Goal: Subscribe to service/newsletter

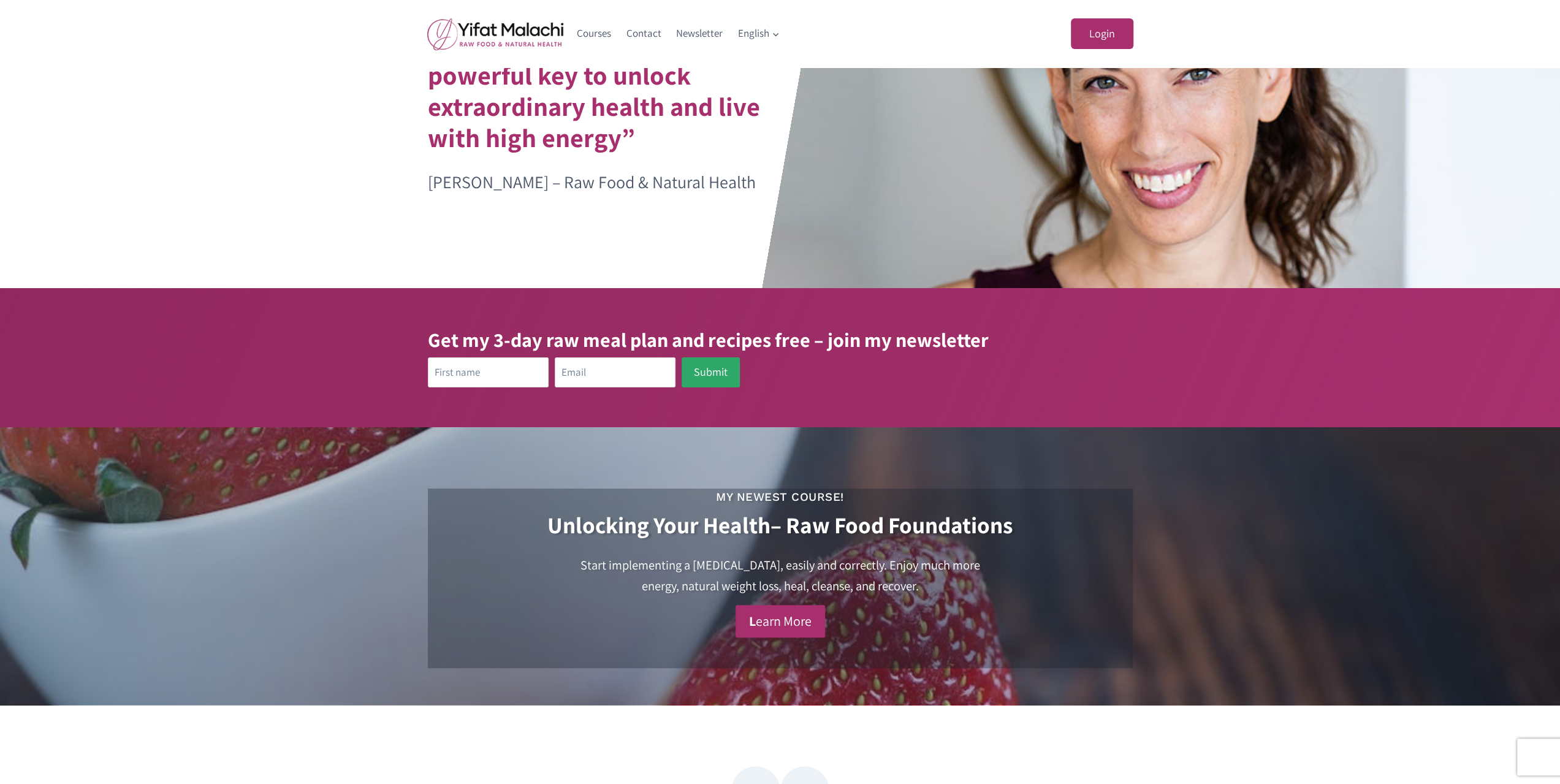
scroll to position [123, 0]
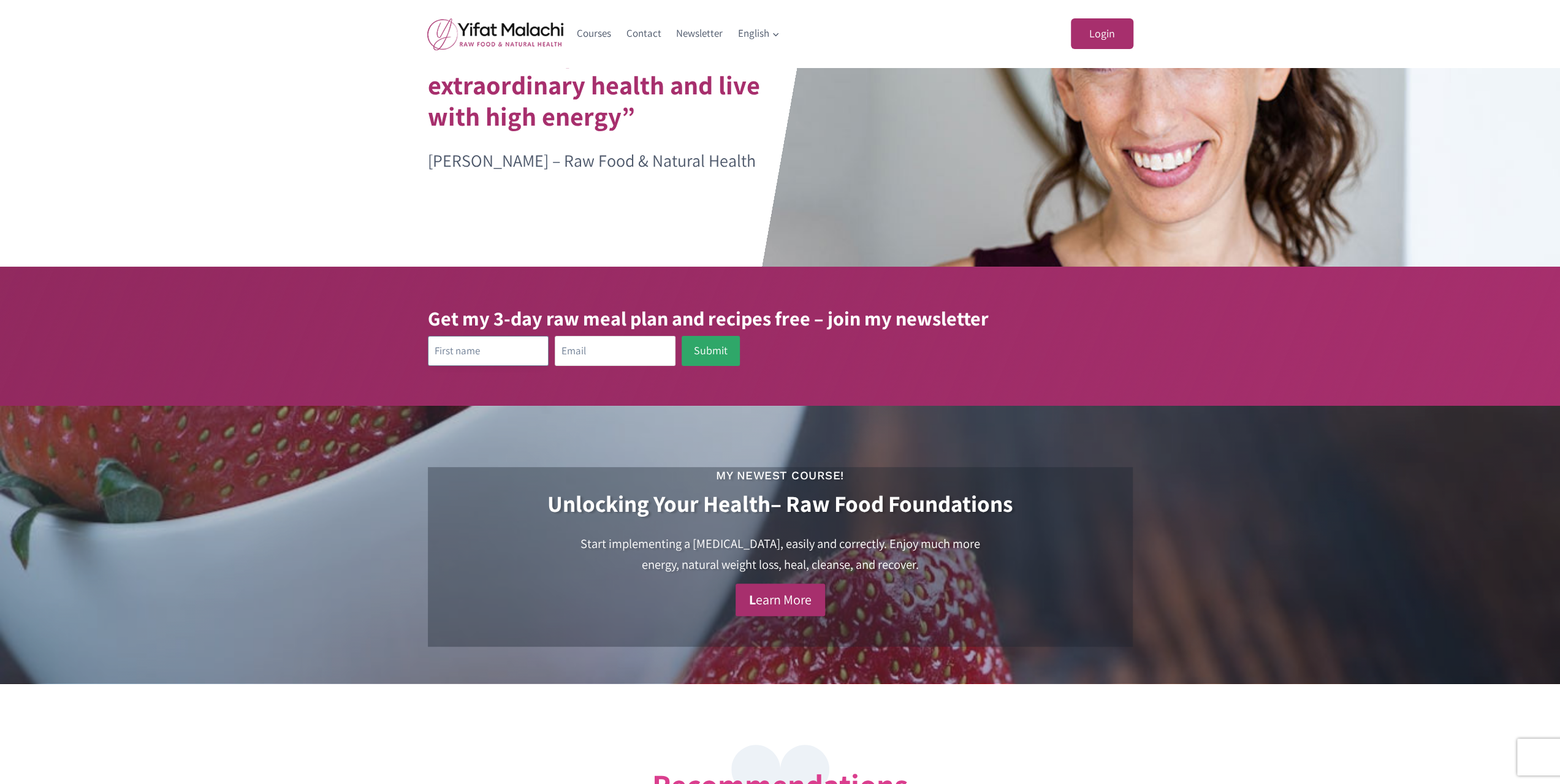
click at [525, 344] on input "text" at bounding box center [489, 351] width 121 height 30
type input "[PERSON_NAME]"
type input "[EMAIL_ADDRESS][DOMAIN_NAME]"
click at [688, 345] on button "Submit" at bounding box center [711, 351] width 58 height 30
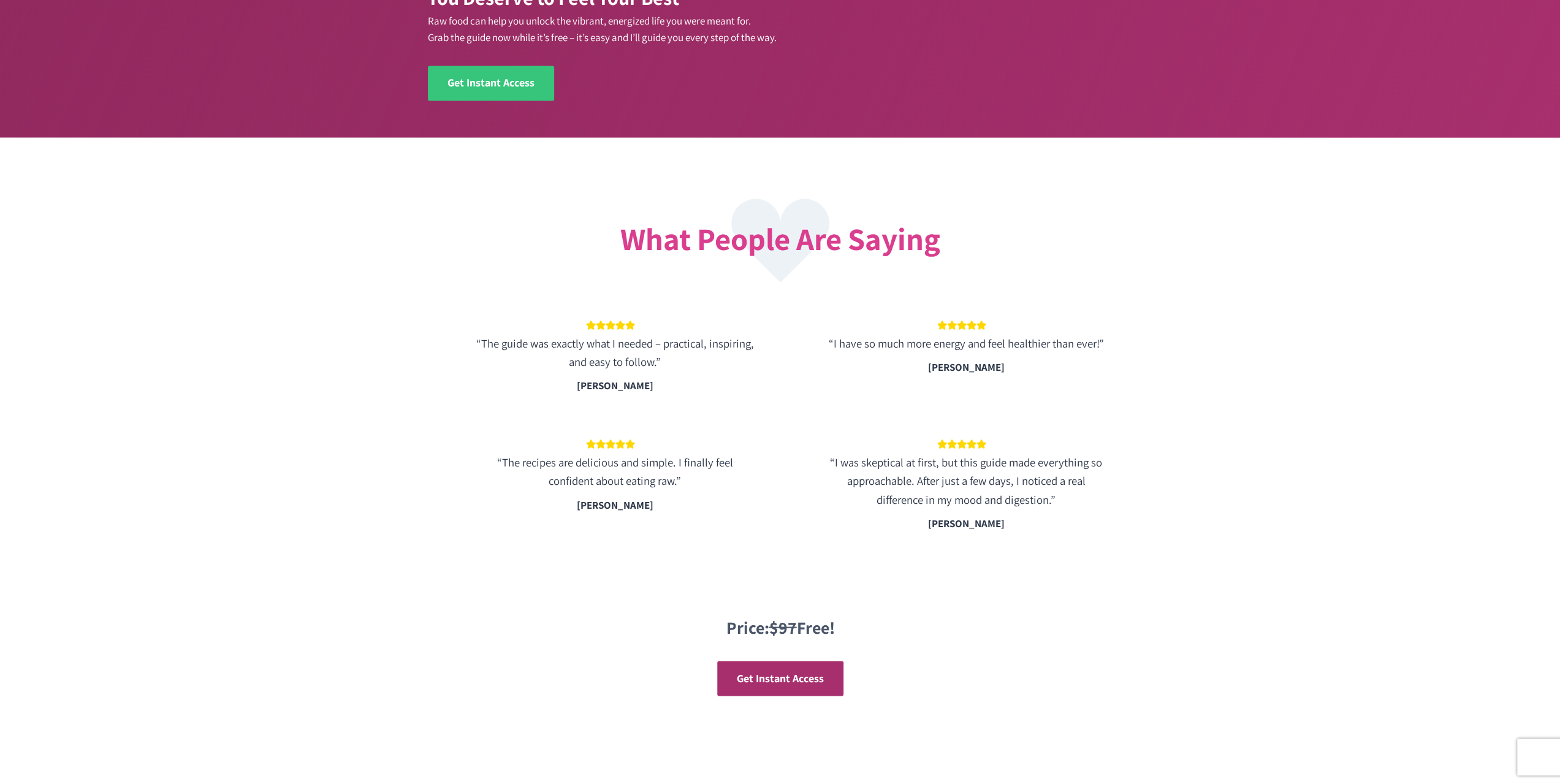
scroll to position [1857, 0]
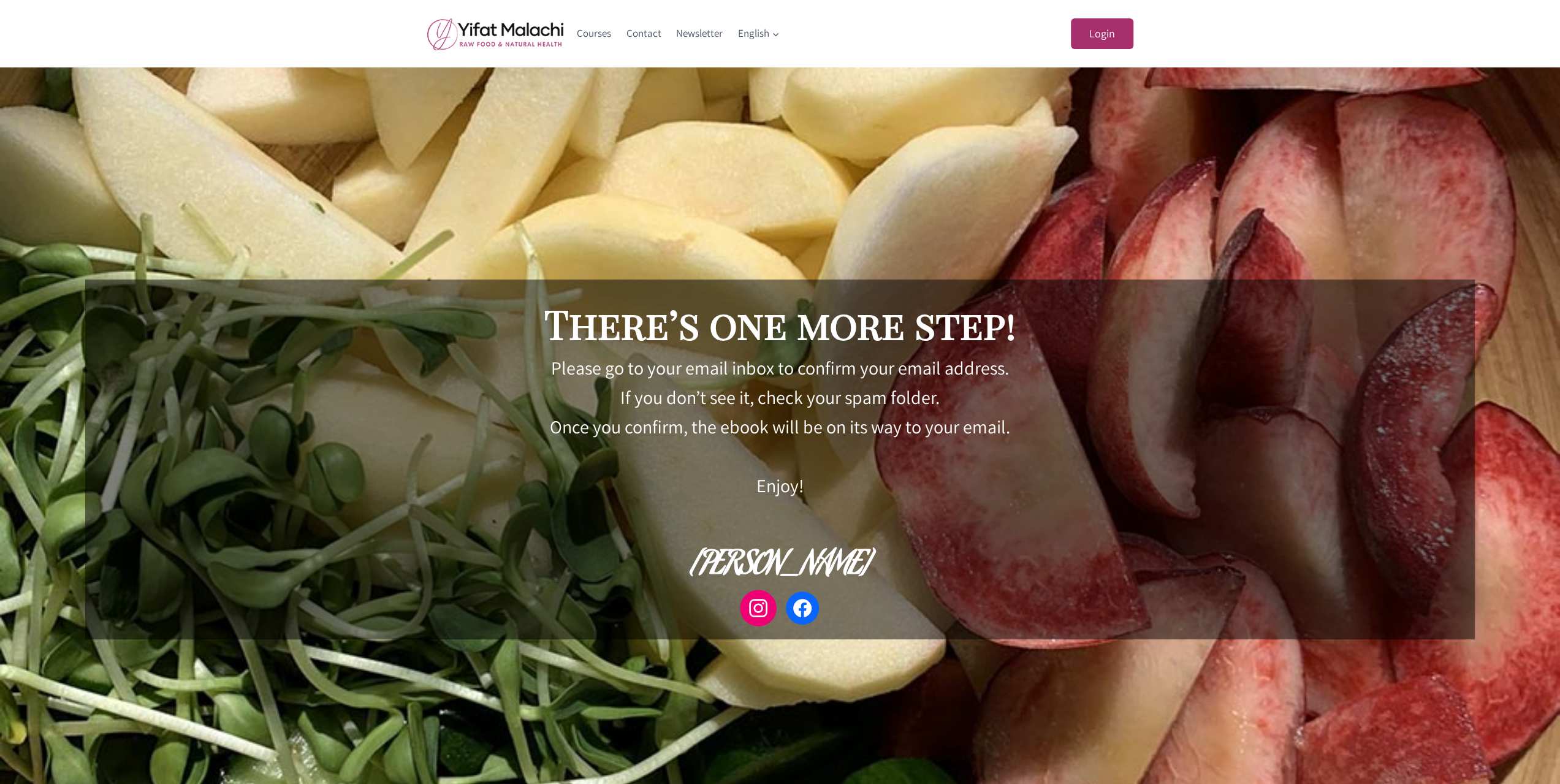
click at [753, 605] on icon at bounding box center [759, 608] width 25 height 25
